Goal: Task Accomplishment & Management: Complete application form

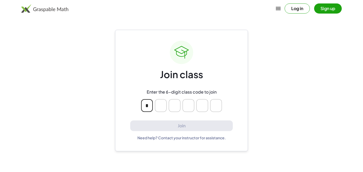
type input "*"
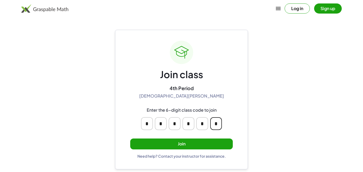
type input "*"
click at [218, 146] on button "Join" at bounding box center [181, 144] width 103 height 11
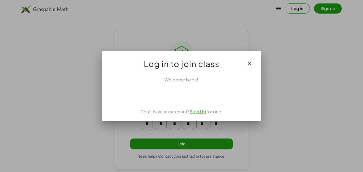
click at [198, 111] on link "Sign Up" at bounding box center [198, 112] width 17 height 6
